Goal: Information Seeking & Learning: Learn about a topic

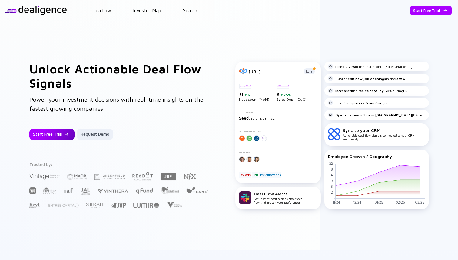
click at [58, 135] on div "Start Free Trial" at bounding box center [51, 134] width 45 height 11
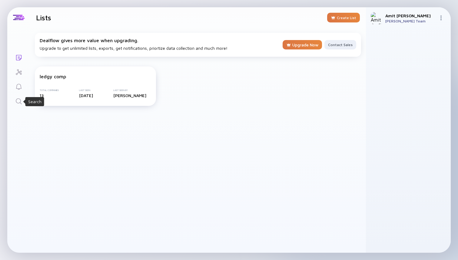
click at [19, 101] on icon "Search" at bounding box center [18, 101] width 7 height 7
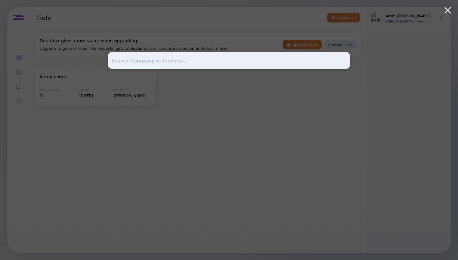
type input "aikido dev"
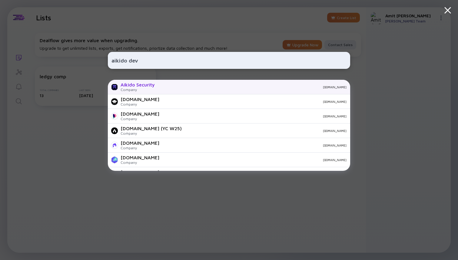
click at [146, 85] on div "Aikido Security" at bounding box center [138, 84] width 34 height 5
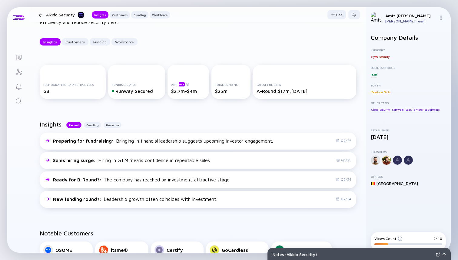
scroll to position [61, 0]
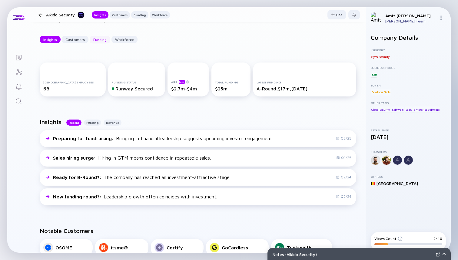
click at [92, 41] on div "Funding" at bounding box center [100, 39] width 21 height 9
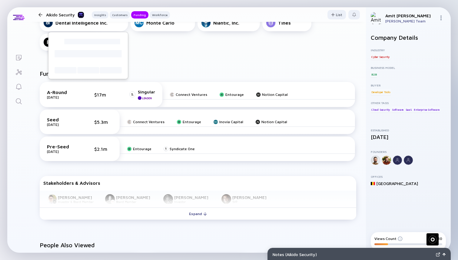
scroll to position [327, 0]
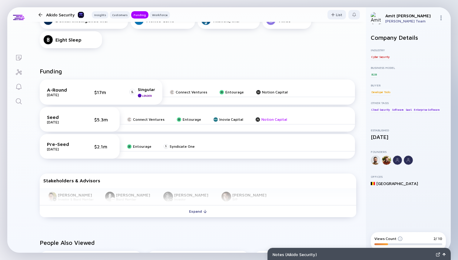
click at [262, 118] on div "Notion Capital" at bounding box center [275, 119] width 26 height 5
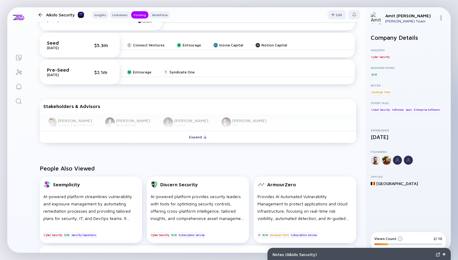
scroll to position [411, 0]
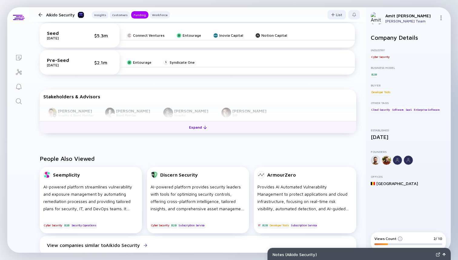
click at [195, 127] on div "Expand" at bounding box center [197, 126] width 25 height 9
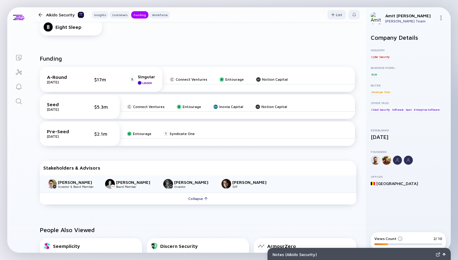
scroll to position [341, 0]
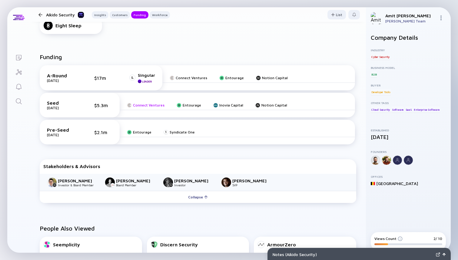
click at [156, 105] on div "Connect Ventures" at bounding box center [149, 105] width 32 height 5
click at [184, 104] on div "Entourage" at bounding box center [192, 105] width 18 height 5
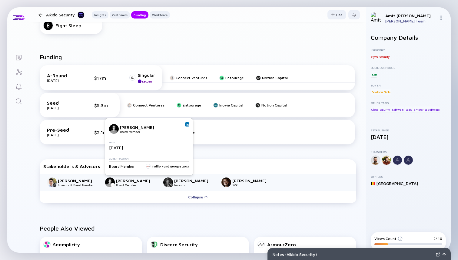
click at [187, 123] on img at bounding box center [187, 124] width 3 height 3
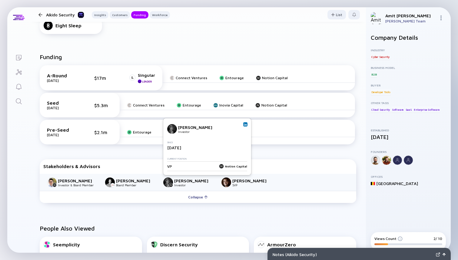
click at [246, 124] on img at bounding box center [245, 124] width 3 height 3
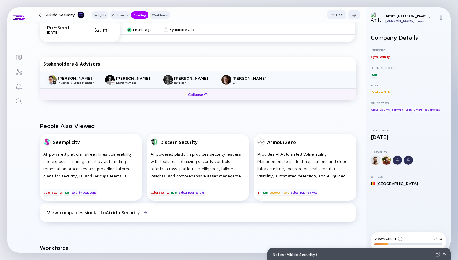
scroll to position [456, 0]
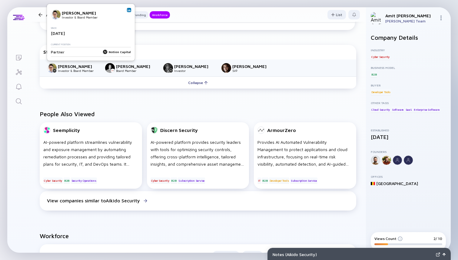
click at [129, 9] on img at bounding box center [129, 9] width 3 height 3
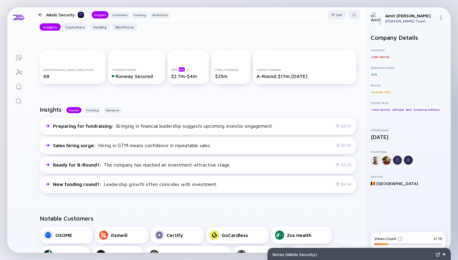
scroll to position [0, 0]
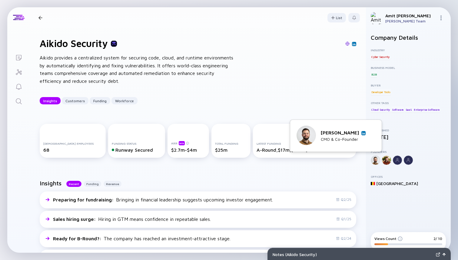
click at [375, 160] on div at bounding box center [376, 160] width 10 height 10
click at [363, 134] on img at bounding box center [363, 133] width 3 height 3
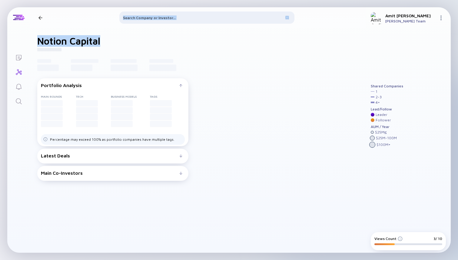
drag, startPoint x: 108, startPoint y: 40, endPoint x: 28, endPoint y: 39, distance: 80.0
click at [28, 39] on div "Lists Notion Capital Founded loading... Capital Managed loading... Total Compan…" at bounding box center [229, 129] width 444 height 245
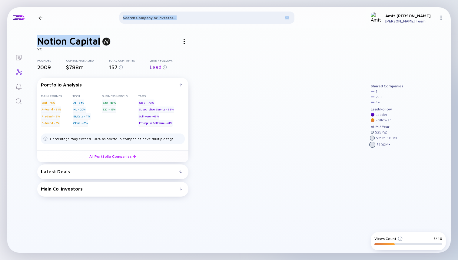
copy div "Lists Notion Capital"
